Goal: Transaction & Acquisition: Purchase product/service

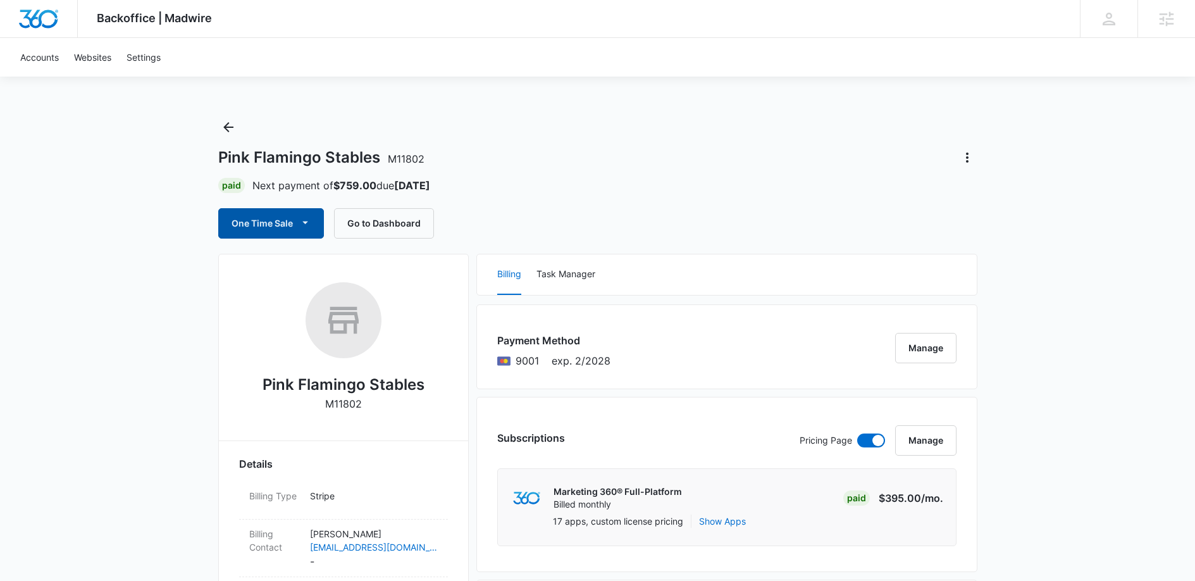
click at [308, 227] on icon "button" at bounding box center [305, 222] width 13 height 13
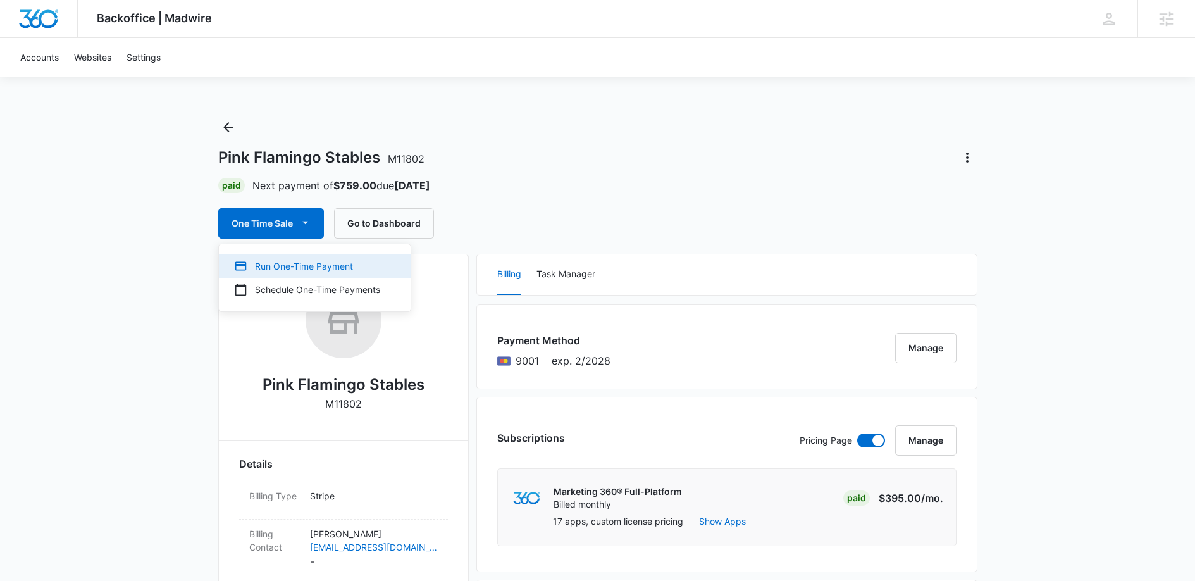
click at [296, 271] on div "Run One-Time Payment" at bounding box center [307, 265] width 146 height 13
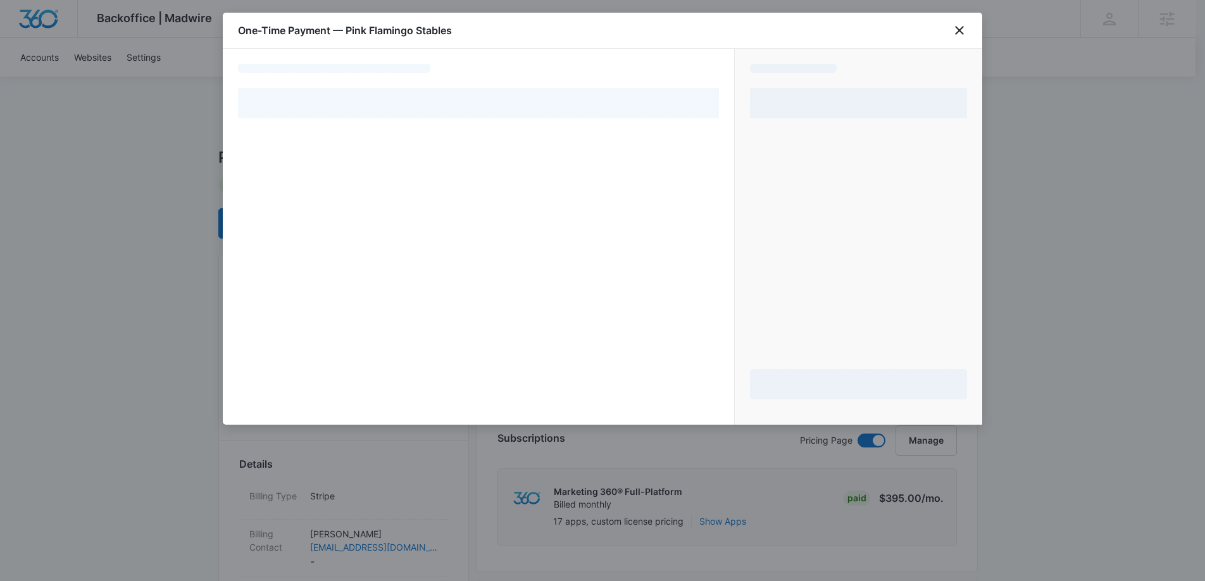
select select "pm_1Mqg1EA4n8RTgNjUMKUbbfk2"
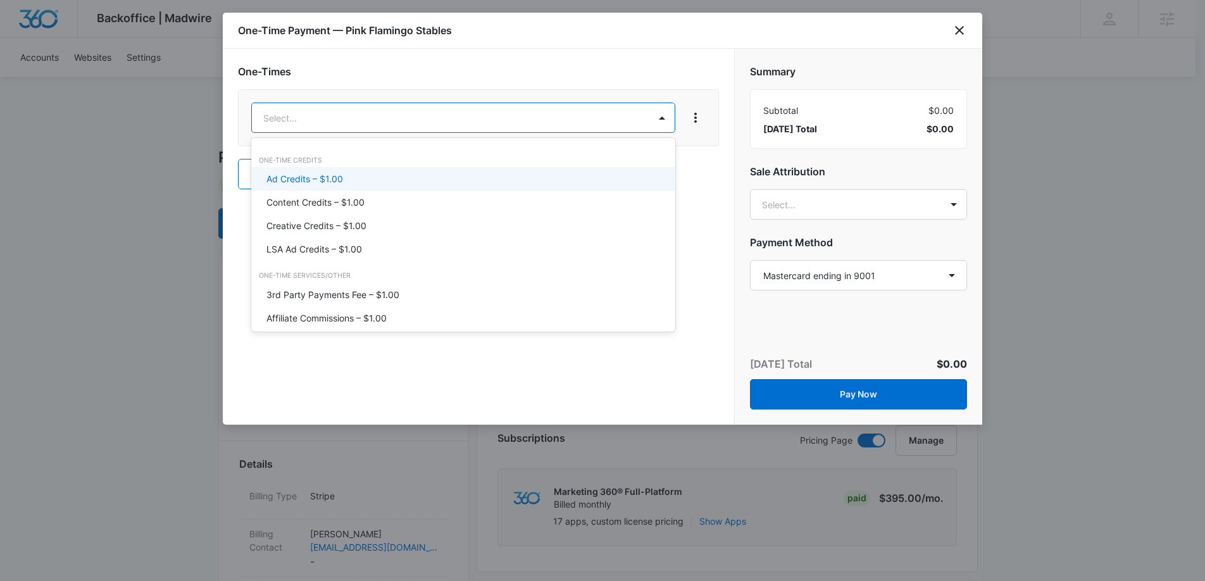
click at [402, 179] on div "Ad Credits – $1.00" at bounding box center [461, 178] width 391 height 13
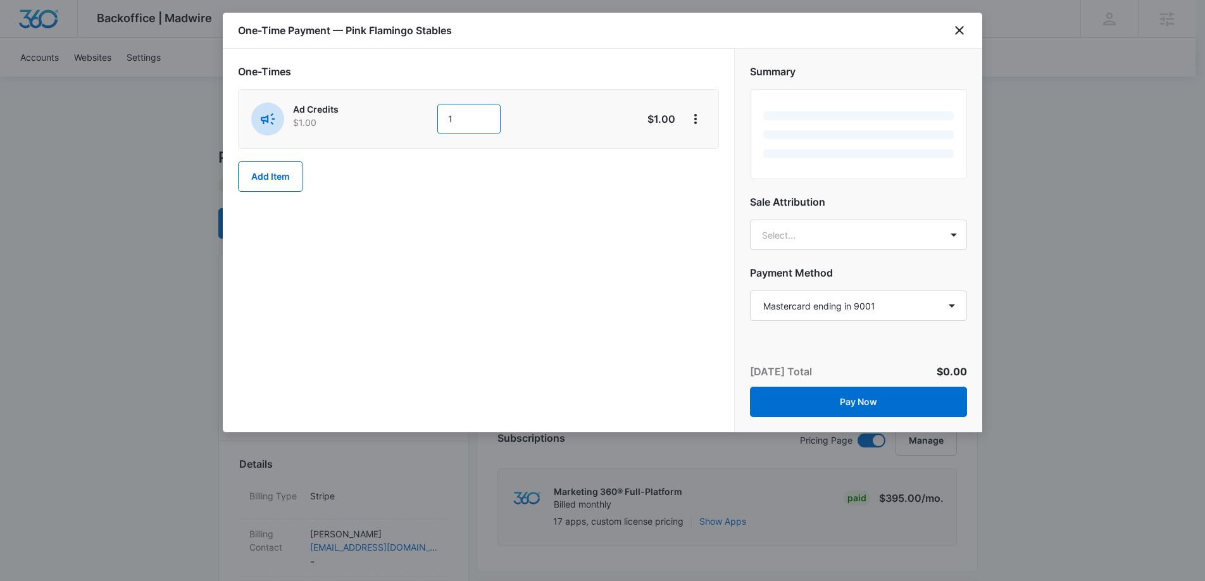
click at [473, 104] on input "1" at bounding box center [468, 119] width 63 height 30
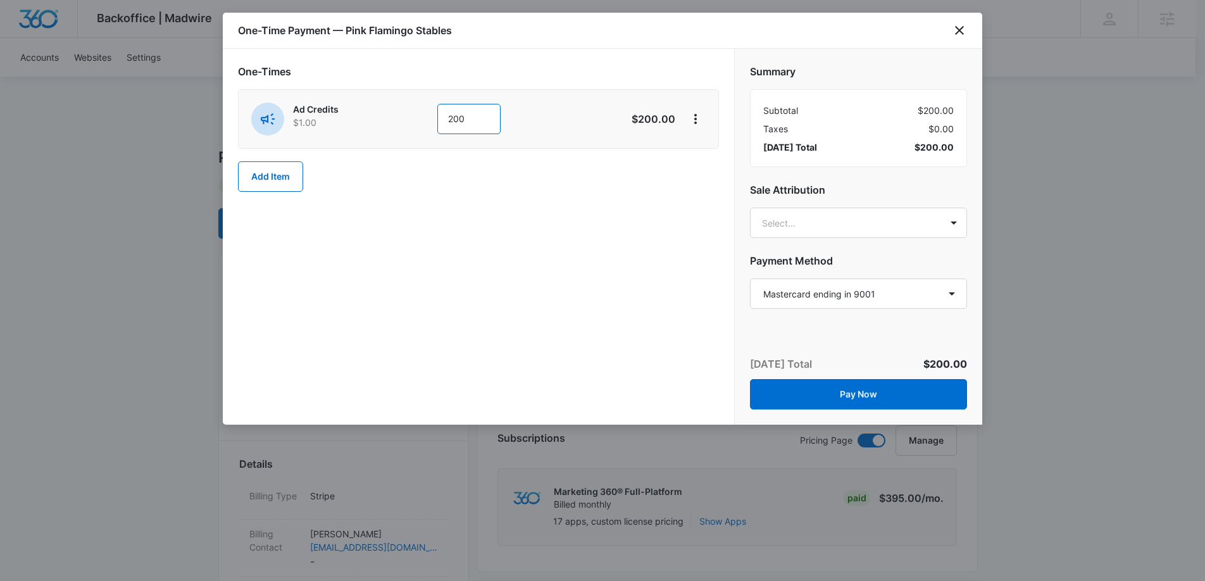
type input "200"
click at [361, 175] on div "One-Times Ad Credits $1.00 200 $200.00 Add Item" at bounding box center [478, 128] width 481 height 128
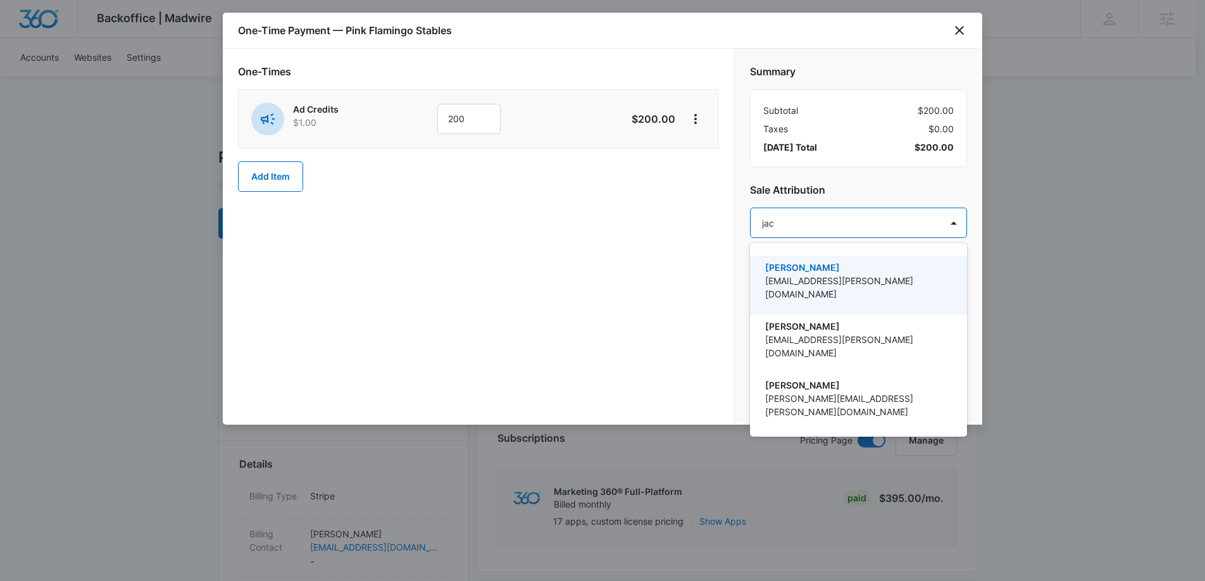
type input "jack"
click at [915, 263] on p "[PERSON_NAME]" at bounding box center [857, 267] width 184 height 13
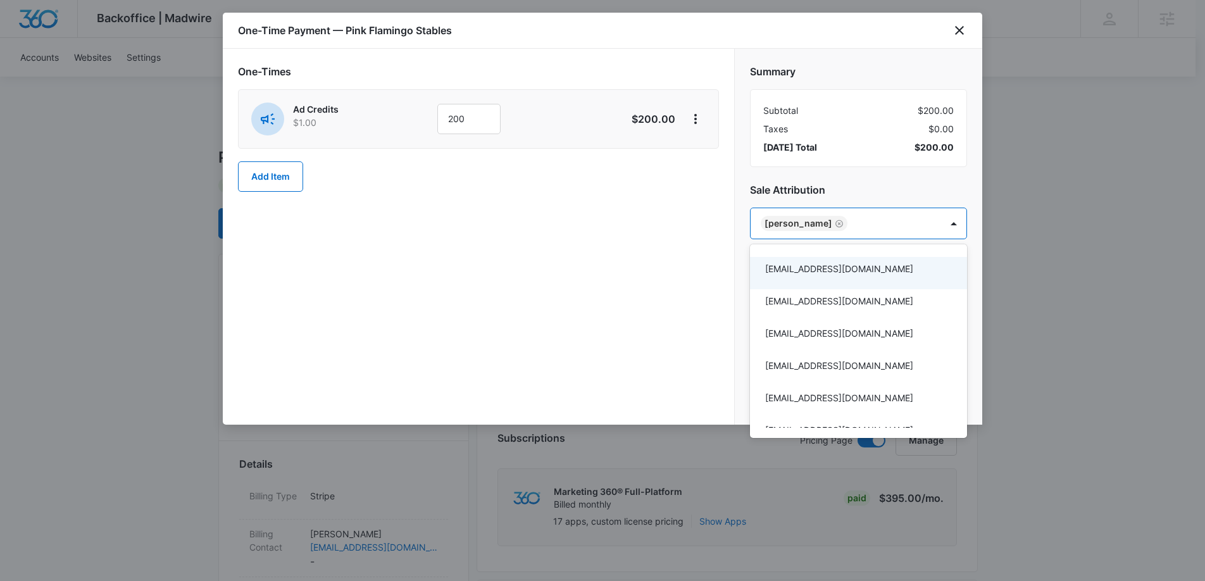
click at [735, 287] on div at bounding box center [602, 290] width 1205 height 581
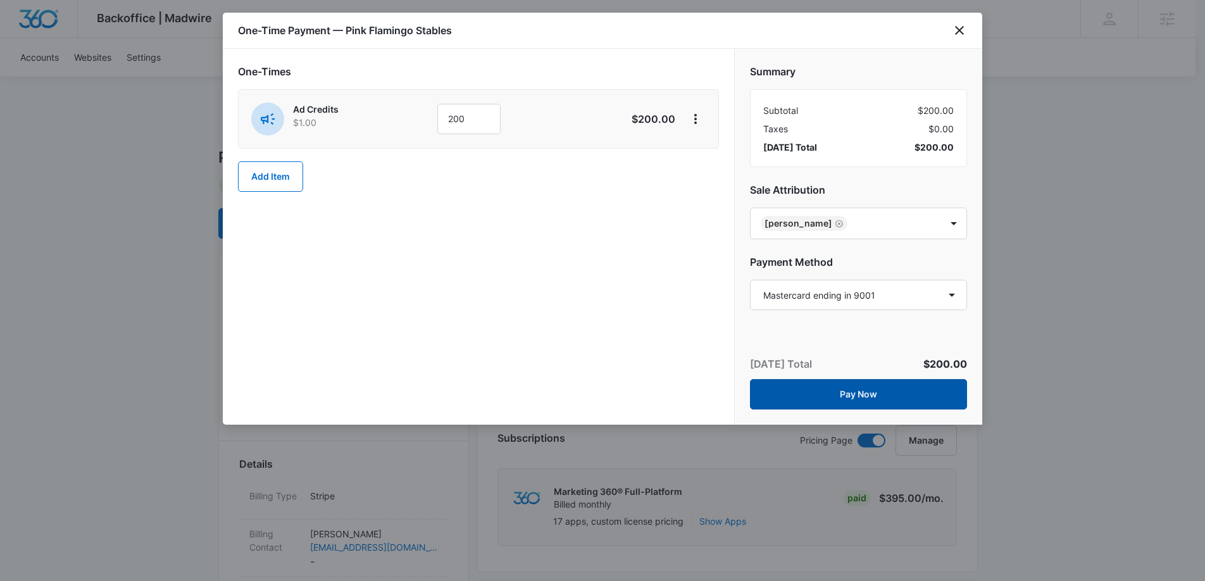
click at [856, 396] on button "Pay Now" at bounding box center [858, 394] width 217 height 30
